Goal: Find specific page/section: Find specific page/section

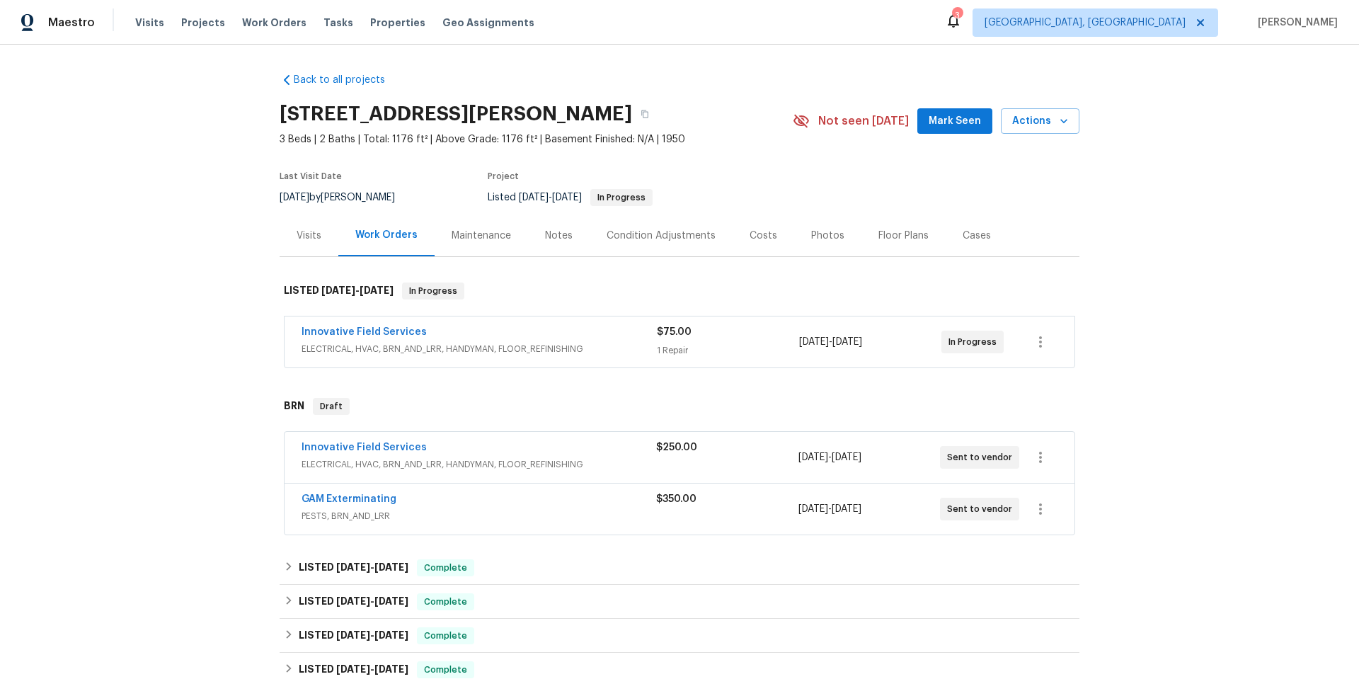
click at [447, 512] on span "PESTS, BRN_AND_LRR" at bounding box center [479, 516] width 355 height 14
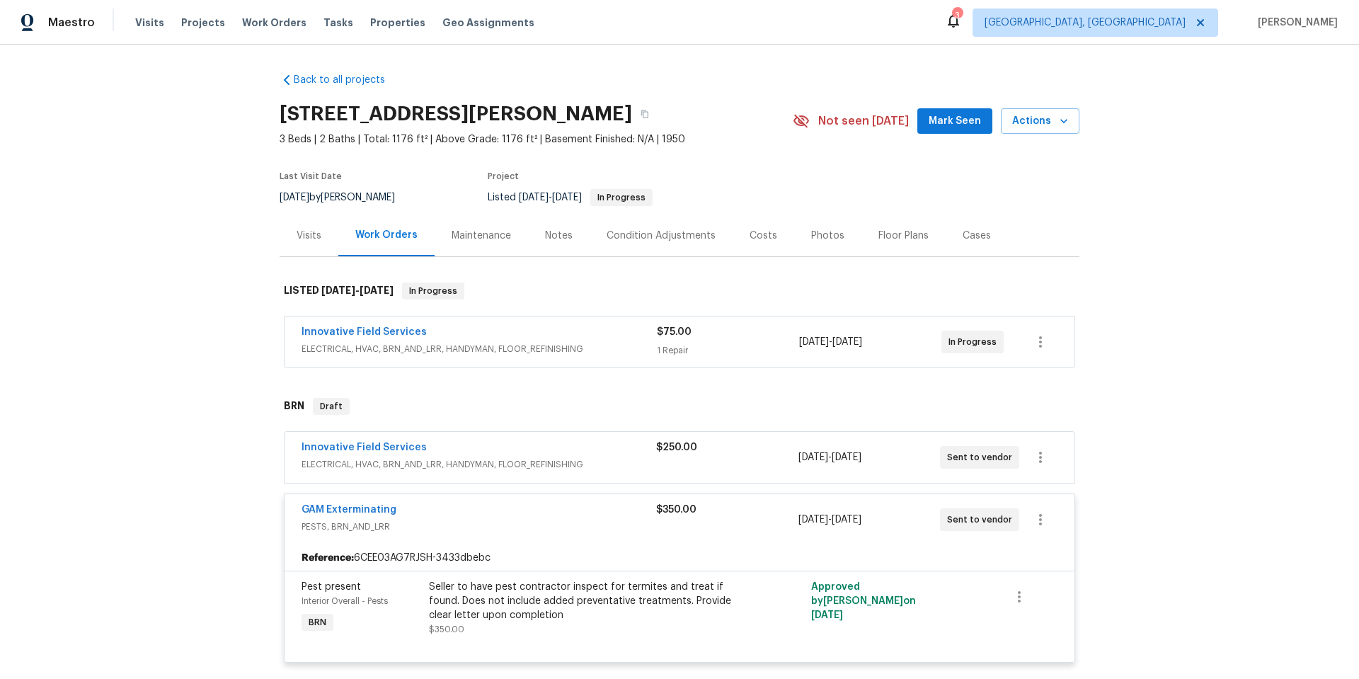
scroll to position [71, 0]
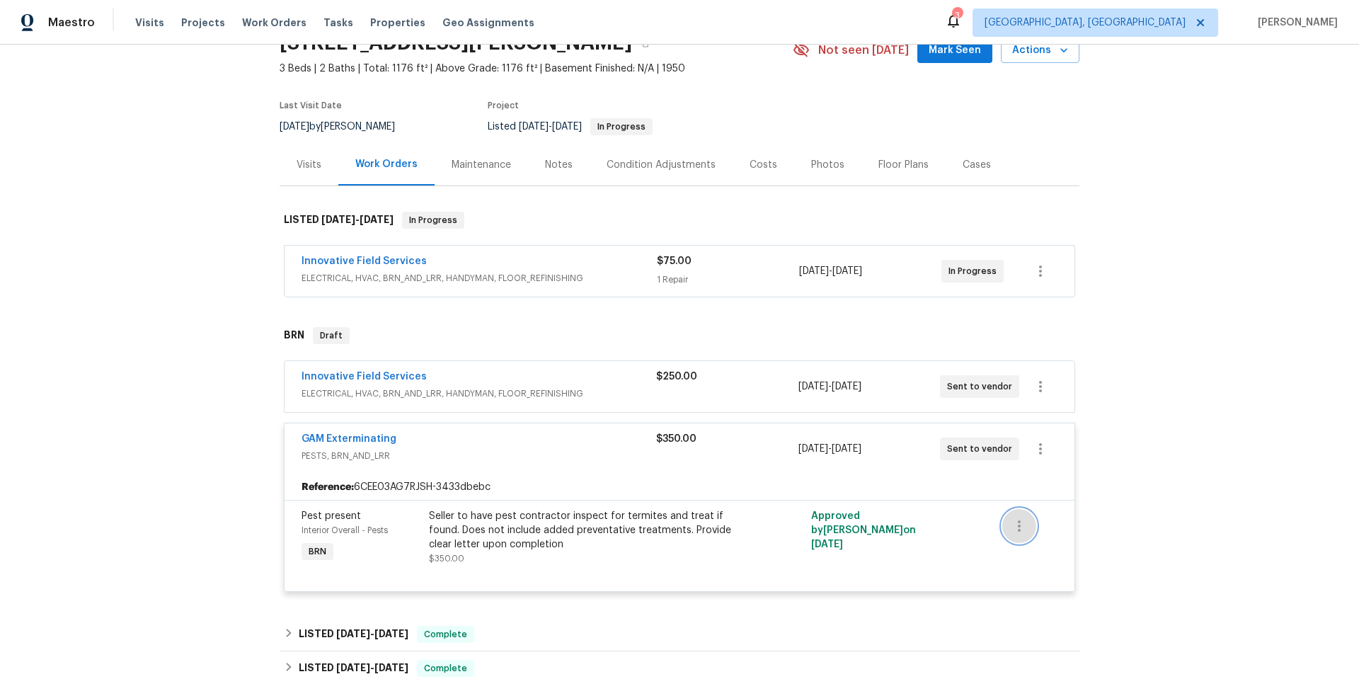
click at [1019, 529] on icon "button" at bounding box center [1019, 525] width 17 height 17
click at [1161, 516] on div at bounding box center [679, 339] width 1359 height 679
click at [372, 488] on div "Reference: 6CEE03AG7RJSH-3433dbebc" at bounding box center [680, 486] width 790 height 25
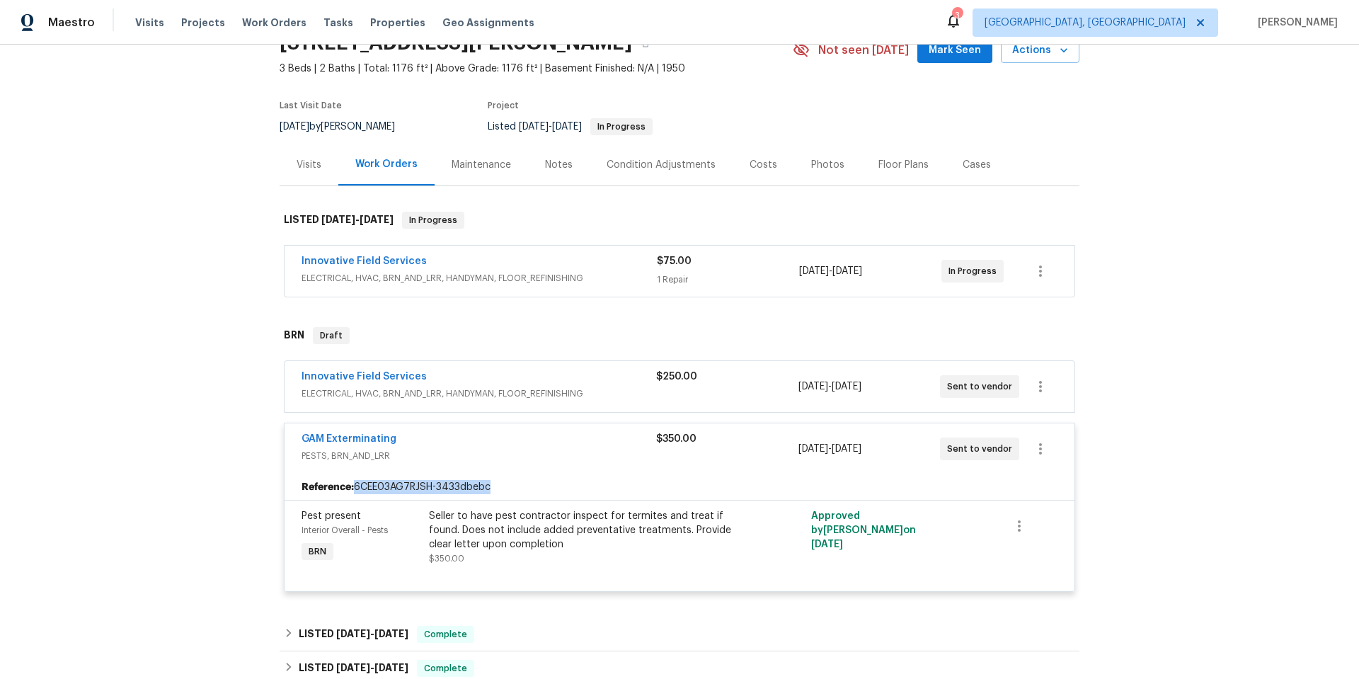
copy div "6CEE03AG7RJSH-3433dbebc"
